Goal: Find specific page/section: Find specific page/section

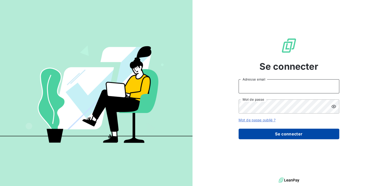
type input "compta.client@groupelip.com"
click at [267, 134] on button "Se connecter" at bounding box center [288, 133] width 101 height 11
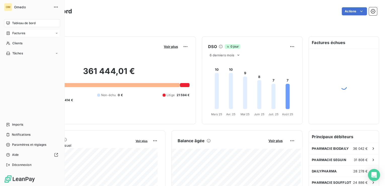
click at [22, 34] on span "Factures" at bounding box center [18, 33] width 13 height 5
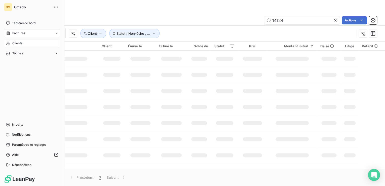
click at [15, 44] on span "Clients" at bounding box center [17, 43] width 10 height 5
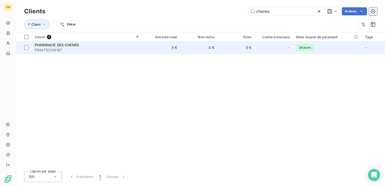
type input "chenes"
click at [63, 47] on span "PHARMACIE DES CHENES" at bounding box center [57, 45] width 44 height 4
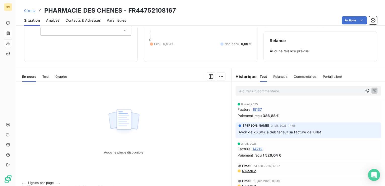
scroll to position [40, 0]
